Goal: Transaction & Acquisition: Purchase product/service

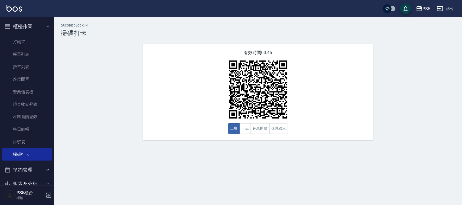
click at [15, 41] on link "打帳單" at bounding box center [27, 42] width 50 height 12
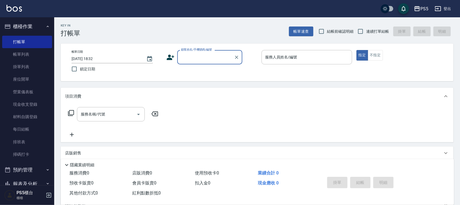
click at [194, 56] on input "顧客姓名/手機號碼/編號" at bounding box center [206, 57] width 52 height 9
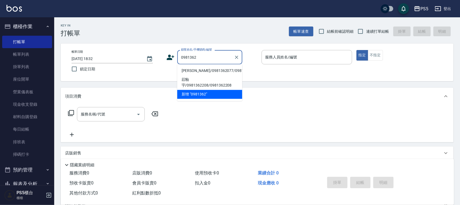
click at [184, 73] on li "[PERSON_NAME]/0981362077/0981362077" at bounding box center [209, 71] width 65 height 9
type input "[PERSON_NAME]/0981362077/0981362077"
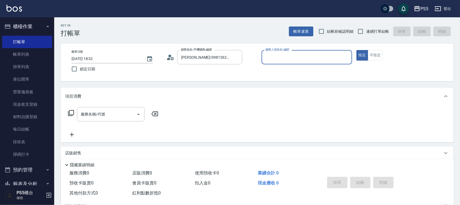
type input "[PERSON_NAME]-5"
click at [117, 113] on input "服務名稱/代號" at bounding box center [106, 114] width 55 height 9
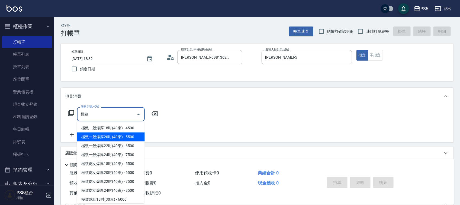
click at [115, 139] on span "極致一般爆厚20吋(40束) - 5500" at bounding box center [111, 137] width 68 height 9
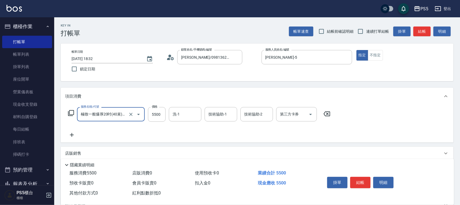
type input "極致一般爆厚20吋(40束)(G71)"
click at [70, 137] on icon at bounding box center [72, 135] width 14 height 7
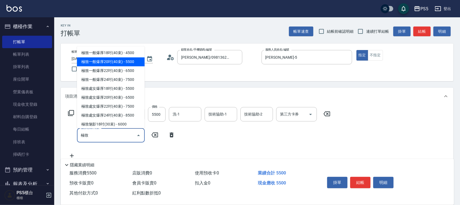
click at [108, 64] on span "極致一般爆厚20吋(40束) - 5500" at bounding box center [111, 61] width 68 height 9
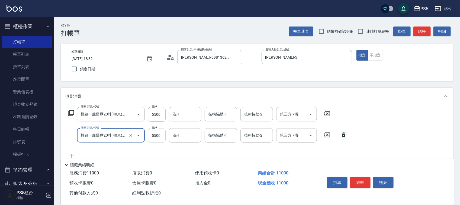
type input "極致一般爆厚20吋(40束)(G71)"
click at [161, 135] on input "5500" at bounding box center [157, 135] width 18 height 15
type input "7000"
click at [159, 109] on input "5500" at bounding box center [157, 114] width 18 height 15
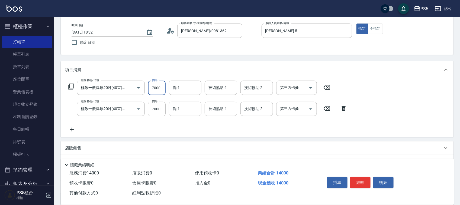
scroll to position [68, 0]
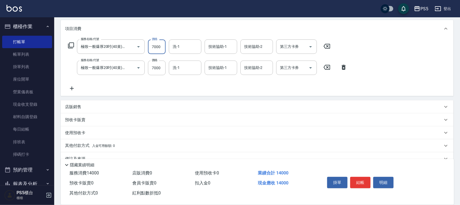
type input "7000"
click at [69, 89] on icon at bounding box center [72, 88] width 14 height 7
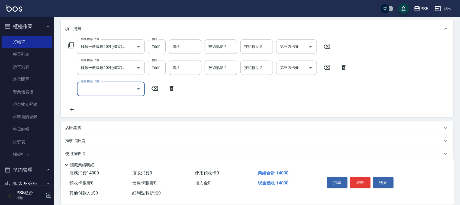
scroll to position [0, 0]
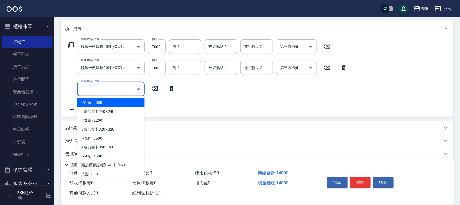
click at [96, 90] on input "服務名稱/代號" at bounding box center [106, 88] width 55 height 9
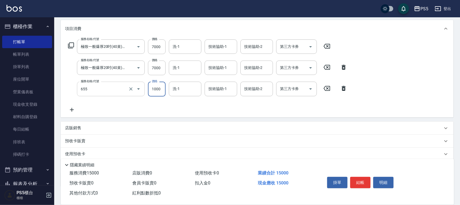
type input "拆接(655)"
type input "2000"
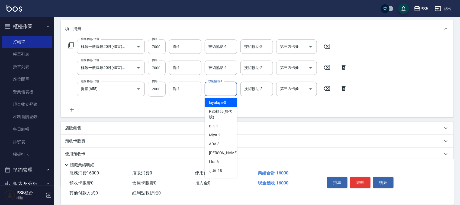
click at [222, 89] on div "技術協助-1 技術協助-1" at bounding box center [220, 89] width 33 height 14
type input "咚咚-30"
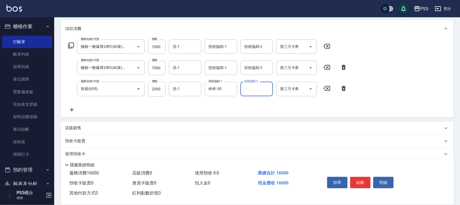
click at [69, 109] on icon at bounding box center [72, 110] width 14 height 7
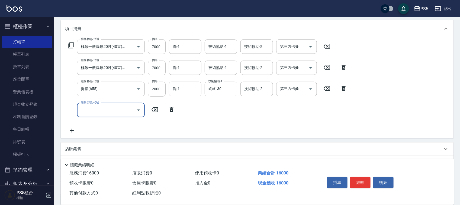
click at [91, 108] on input "服務名稱/代號" at bounding box center [106, 110] width 55 height 9
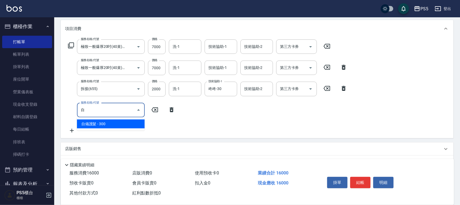
click at [92, 124] on span "自備護髮 - 300" at bounding box center [111, 124] width 68 height 9
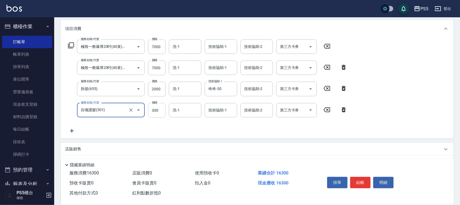
type input "自備護髮(501)"
click at [155, 111] on input "300" at bounding box center [157, 110] width 18 height 15
type input "1300"
click at [224, 107] on div "技術協助-1 技術協助-1" at bounding box center [220, 110] width 33 height 14
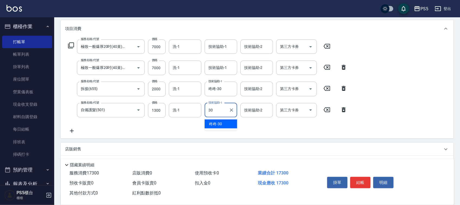
type input "咚咚-30"
click at [71, 132] on icon at bounding box center [72, 131] width 14 height 7
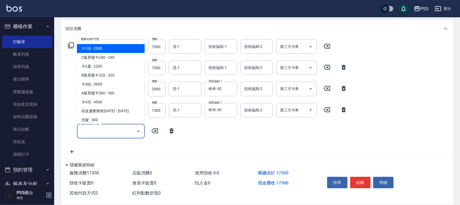
click at [87, 133] on input "服務名稱/代號" at bounding box center [106, 131] width 55 height 9
click at [102, 44] on ul "旗鑑染髮 - 2500 基本染髮 - 1200 局部挑染 - 300 母親節活動染 - 1880 頂級染髮 - 1500 燙染全餐卡 - 3500 燙染全餐(…" at bounding box center [111, 83] width 68 height 82
click at [114, 48] on span "旗鑑染髮 - 2500" at bounding box center [111, 48] width 68 height 9
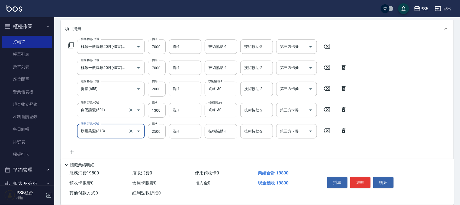
scroll to position [135, 0]
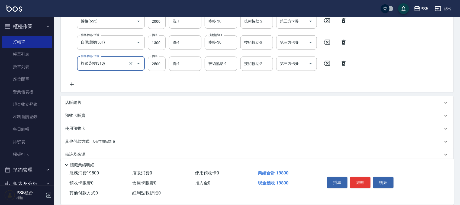
type input "旗鑑染髮(313)"
click at [73, 101] on p "店販銷售" at bounding box center [73, 103] width 16 height 6
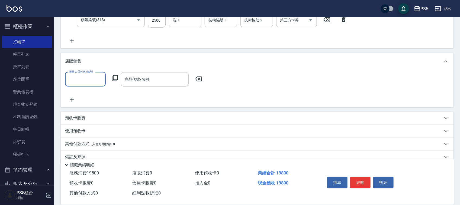
scroll to position [189, 0]
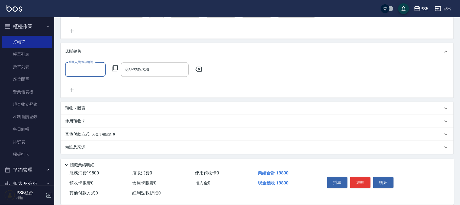
click at [75, 134] on p "其他付款方式 入金可用餘額: 0" at bounding box center [90, 135] width 50 height 6
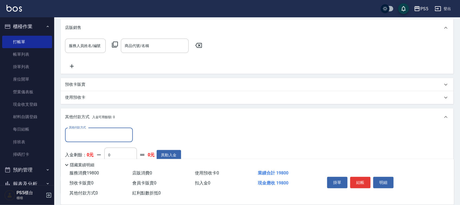
scroll to position [223, 0]
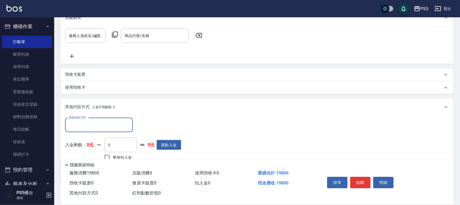
click at [98, 123] on input "其他付款方式" at bounding box center [98, 125] width 63 height 9
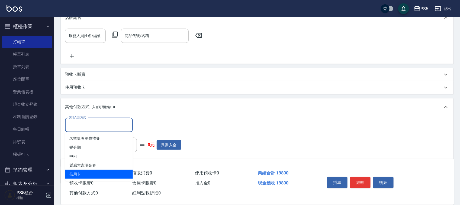
click at [80, 174] on span "信用卡" at bounding box center [99, 174] width 68 height 9
type input "信用卡"
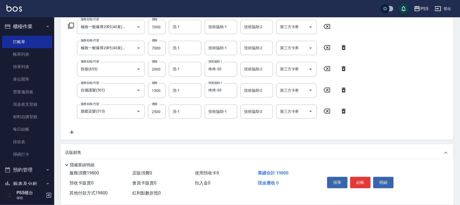
scroll to position [87, 0]
type input "19800"
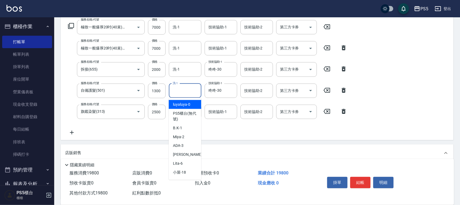
click at [177, 87] on input "洗-1" at bounding box center [185, 90] width 28 height 9
type input "咚咚-30"
type input "0"
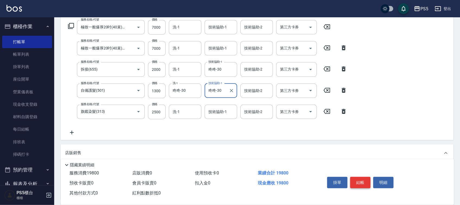
click at [364, 181] on button "結帳" at bounding box center [360, 182] width 20 height 11
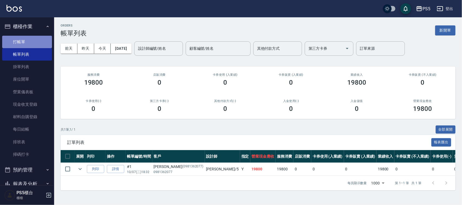
click at [31, 41] on link "打帳單" at bounding box center [27, 42] width 50 height 12
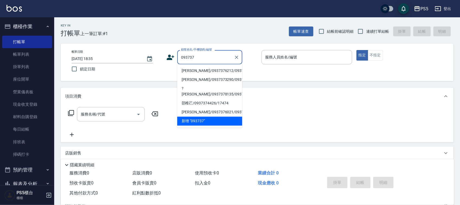
click at [191, 74] on li "[PERSON_NAME]/0937376212/0937376212" at bounding box center [209, 71] width 65 height 9
type input "[PERSON_NAME]/0937376212/0937376212"
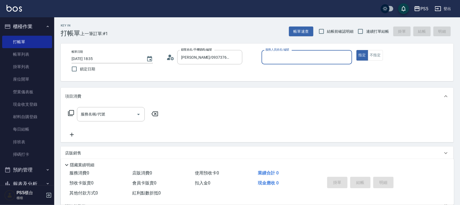
type input "[PERSON_NAME]-5"
click at [122, 110] on input "服務名稱/代號" at bounding box center [106, 114] width 55 height 9
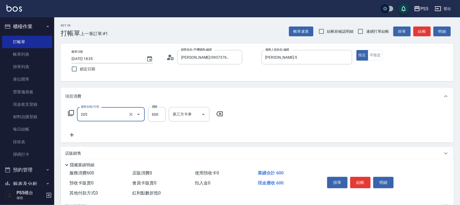
type input "A級洗剪600(205)"
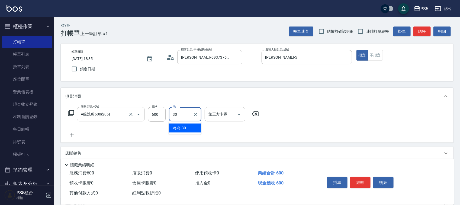
type input "咚咚-30"
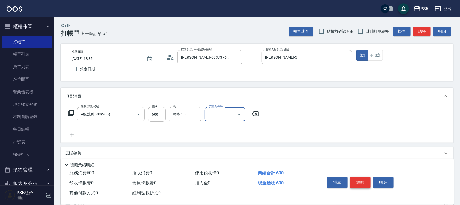
click at [358, 180] on button "結帳" at bounding box center [360, 182] width 20 height 11
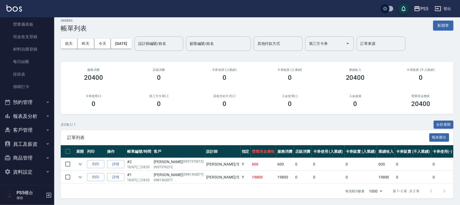
scroll to position [10, 0]
click at [20, 113] on button "報表及分析" at bounding box center [27, 116] width 50 height 14
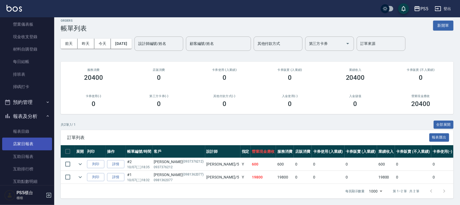
click at [23, 147] on link "店家日報表" at bounding box center [27, 144] width 50 height 12
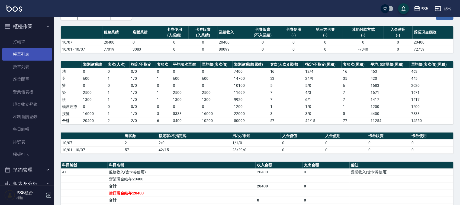
click at [21, 55] on link "帳單列表" at bounding box center [27, 54] width 50 height 12
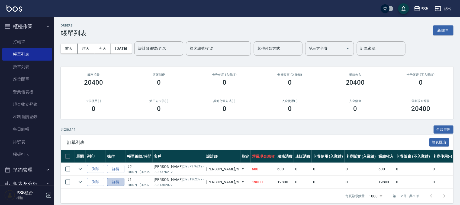
click at [114, 178] on link "詳情" at bounding box center [115, 182] width 17 height 8
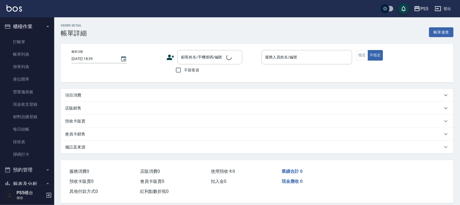
type input "[DATE] 18:32"
type input "[PERSON_NAME]-5"
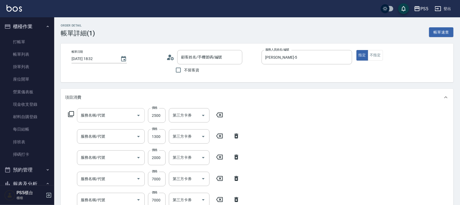
type input "[PERSON_NAME]/0981362077/0981362077"
type input "旗鑑染髮(313)"
type input "自備護髮(501)"
type input "拆接(655)"
type input "極致一般爆厚20吋(40束)(G71)"
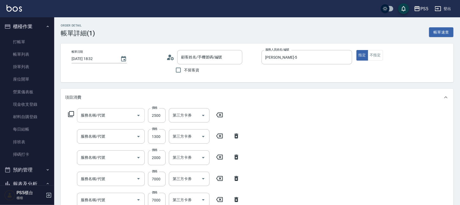
type input "極致一般爆厚20吋(40束)(G71)"
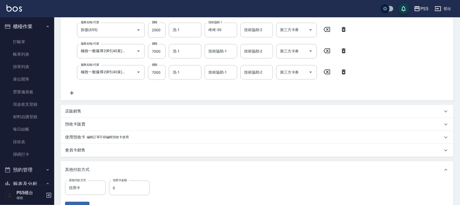
scroll to position [169, 0]
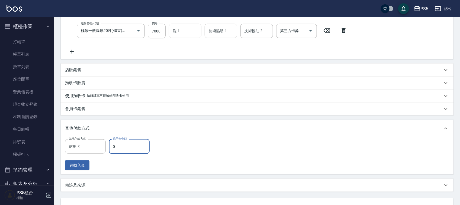
click at [118, 145] on input "0" at bounding box center [129, 146] width 41 height 15
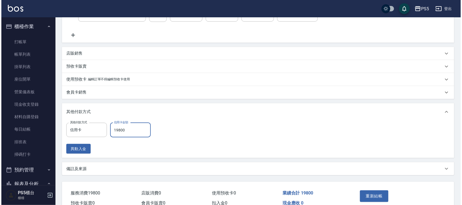
scroll to position [214, 0]
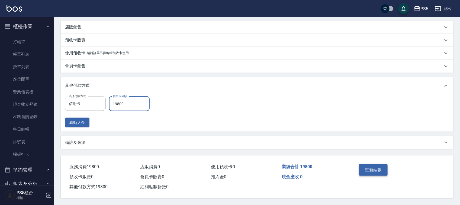
type input "19800"
click at [371, 170] on button "重新結帳" at bounding box center [373, 169] width 29 height 11
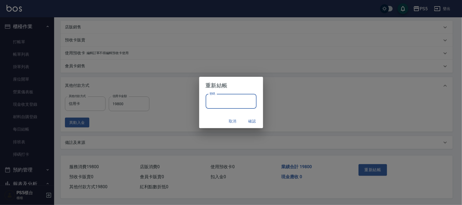
click at [222, 106] on input "密碼" at bounding box center [231, 101] width 51 height 15
type input "****"
click at [256, 119] on button "確認" at bounding box center [252, 121] width 17 height 10
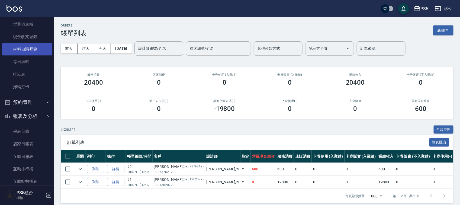
scroll to position [102, 0]
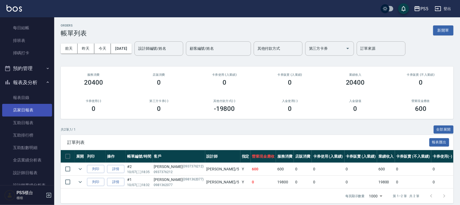
click at [26, 109] on link "店家日報表" at bounding box center [27, 110] width 50 height 12
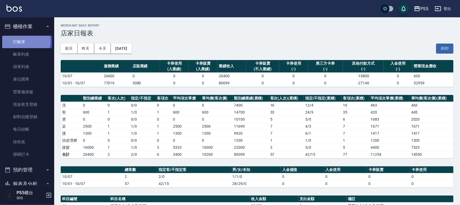
click at [18, 40] on link "打帳單" at bounding box center [27, 42] width 50 height 12
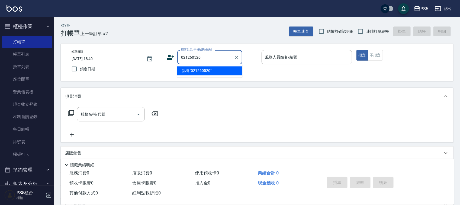
drag, startPoint x: 208, startPoint y: 55, endPoint x: 169, endPoint y: 57, distance: 39.3
click at [169, 57] on div "顧客姓名/手機號碼/編號 021260520 顧客姓名/手機號碼/編號" at bounding box center [211, 57] width 90 height 14
click at [203, 56] on input "021260520" at bounding box center [206, 57] width 52 height 9
click at [183, 57] on input "021260520" at bounding box center [206, 57] width 52 height 9
type input "0921260520"
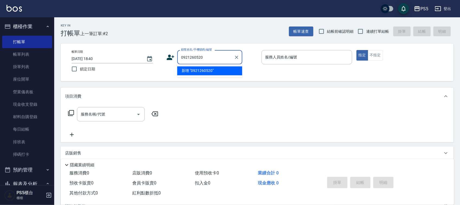
drag, startPoint x: 221, startPoint y: 57, endPoint x: 144, endPoint y: 64, distance: 77.7
click at [144, 64] on div "帳單日期 [DATE] 18:40 鎖定日期 顧客姓名/手機號碼/編號 0921260520 顧客姓名/手機號碼/編號 服務人員姓名/編號 服務人員姓名/編號…" at bounding box center [256, 62] width 379 height 25
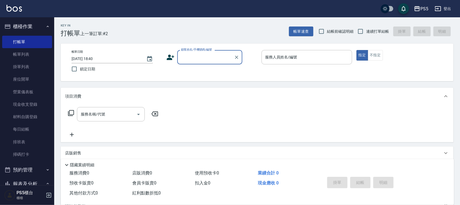
click at [172, 57] on icon at bounding box center [170, 57] width 8 height 8
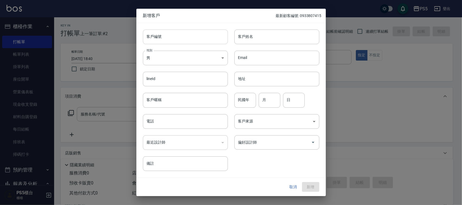
click at [165, 34] on input "客戶編號" at bounding box center [185, 37] width 85 height 15
paste input "0921260520"
type input "0921260520"
click at [163, 117] on input "電話" at bounding box center [185, 121] width 85 height 15
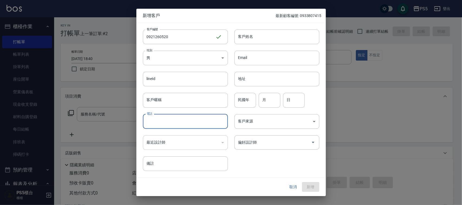
paste input "0921260520"
type input "0921260520"
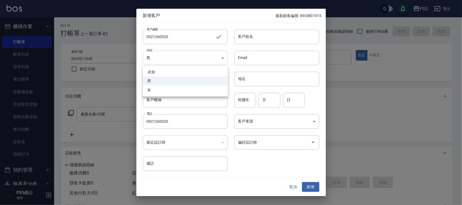
click at [157, 56] on body "PS5 登出 櫃檯作業 打帳單 帳單列表 掛單列表 座位開單 營業儀表板 現金收支登錄 材料自購登錄 每日結帳 排班表 掃碼打卡 預約管理 預約管理 單日預約…" at bounding box center [231, 132] width 462 height 264
click at [156, 87] on li "女" at bounding box center [185, 90] width 85 height 9
type input "[DEMOGRAPHIC_DATA]"
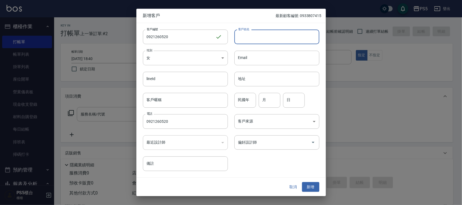
click at [247, 34] on input "客戶姓名" at bounding box center [277, 37] width 85 height 15
type input "[PERSON_NAME]"
type input "3"
type input "23"
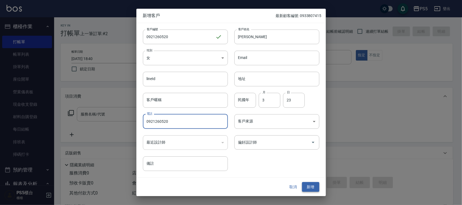
click at [311, 184] on button "新增" at bounding box center [310, 187] width 17 height 10
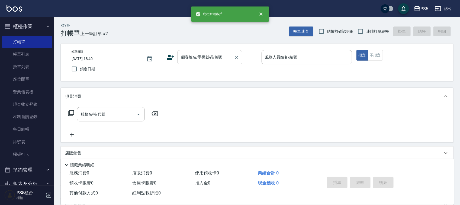
click at [196, 61] on input "顧客姓名/手機號碼/編號" at bounding box center [206, 57] width 52 height 9
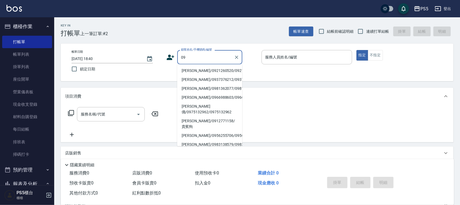
click at [193, 67] on li "[PERSON_NAME]/0921260520/0921260520" at bounding box center [209, 71] width 65 height 9
type input "[PERSON_NAME]/0921260520/0921260520"
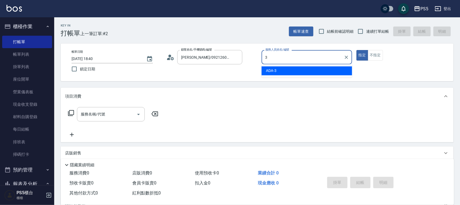
type input "ADA-3"
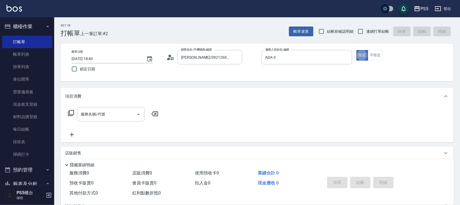
type button "true"
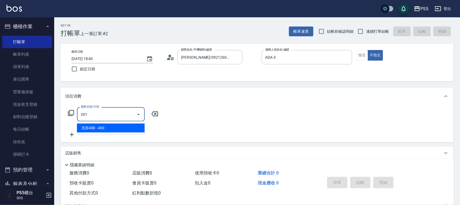
type input "洗剪400(201)"
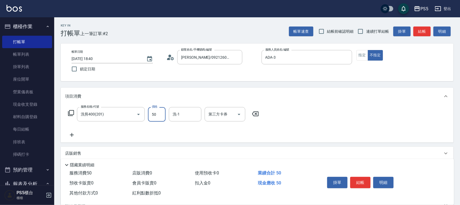
type input "500"
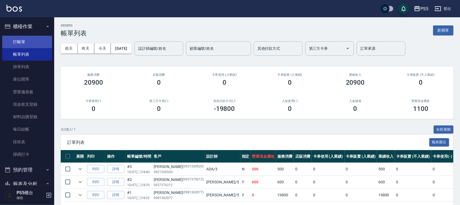
click at [35, 41] on link "打帳單" at bounding box center [27, 42] width 50 height 12
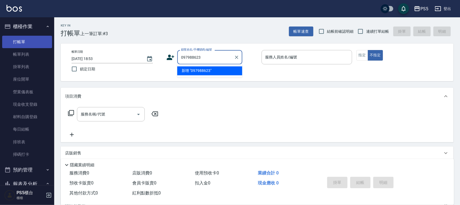
type input "0979886238"
drag, startPoint x: 174, startPoint y: 58, endPoint x: 158, endPoint y: 59, distance: 16.3
click at [158, 59] on div "帳單日期 [DATE] 18:53 鎖定日期 顧客姓名/手機號碼/編號 0979886238 顧客姓名/手機號碼/編號 服務人員姓名/編號 服務人員姓名/編號…" at bounding box center [256, 62] width 379 height 25
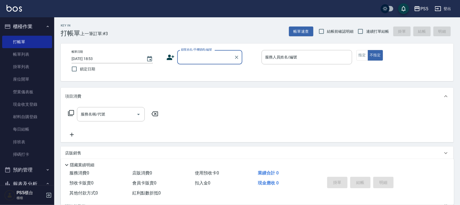
click at [172, 56] on icon at bounding box center [170, 57] width 8 height 8
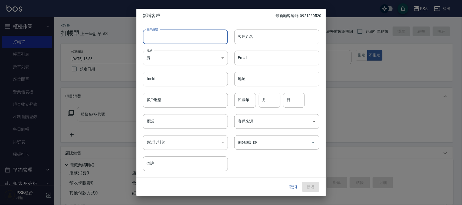
click at [171, 44] on input "客戶編號" at bounding box center [185, 37] width 85 height 15
paste input "0979886238"
type input "0979886238"
click at [154, 121] on input "電話" at bounding box center [185, 121] width 85 height 15
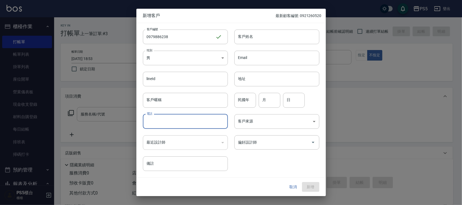
paste input "0979886238"
type input "0979886238"
click at [161, 54] on body "PS5 登出 櫃檯作業 打帳單 帳單列表 掛單列表 座位開單 營業儀表板 現金收支登錄 材料自購登錄 每日結帳 排班表 掃碼打卡 預約管理 預約管理 單日預約…" at bounding box center [231, 132] width 462 height 264
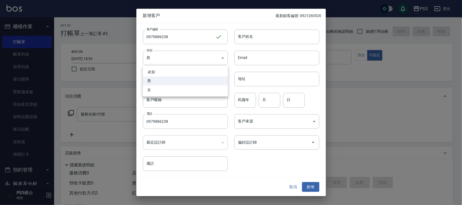
click at [264, 40] on div at bounding box center [231, 102] width 462 height 205
click at [264, 34] on input "客戶姓名" at bounding box center [277, 37] width 85 height 15
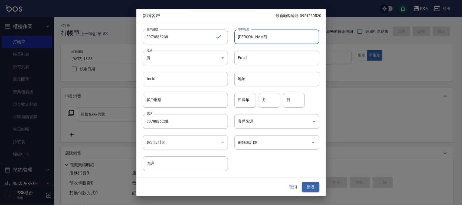
type input "[PERSON_NAME]"
click at [308, 184] on button "新增" at bounding box center [310, 187] width 17 height 10
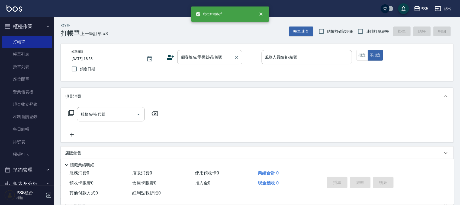
click at [209, 57] on input "顧客姓名/手機號碼/編號" at bounding box center [206, 57] width 52 height 9
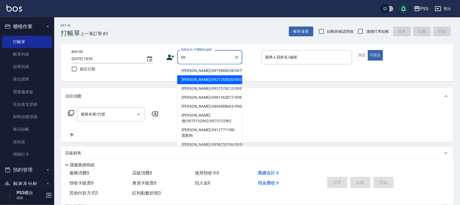
click at [196, 69] on li "[PERSON_NAME]/0979886238/0979886238" at bounding box center [209, 71] width 65 height 9
type input "[PERSON_NAME]/0979886238/0979886238"
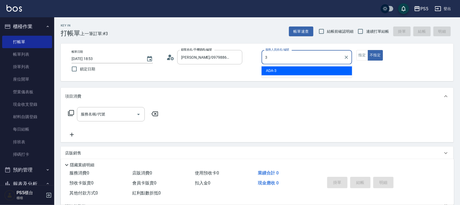
type input "ADA-3"
type button "false"
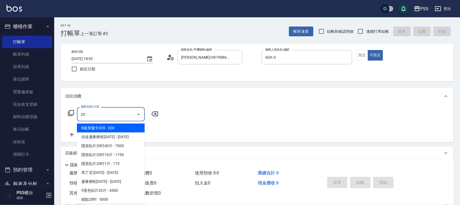
type input "201"
